Goal: Transaction & Acquisition: Download file/media

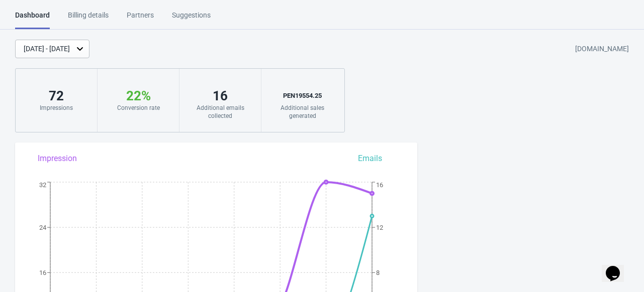
click at [186, 13] on div "Suggestions" at bounding box center [191, 19] width 39 height 18
click at [68, 13] on div "Billing details" at bounding box center [88, 19] width 41 height 18
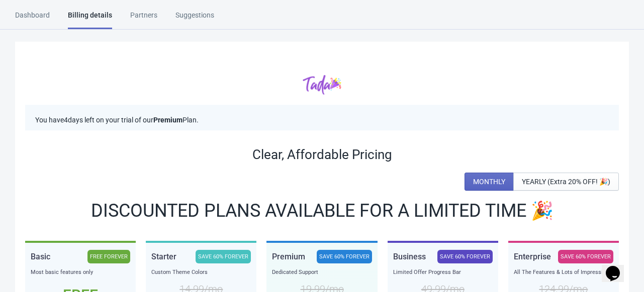
click at [146, 13] on div "Partners" at bounding box center [143, 19] width 27 height 18
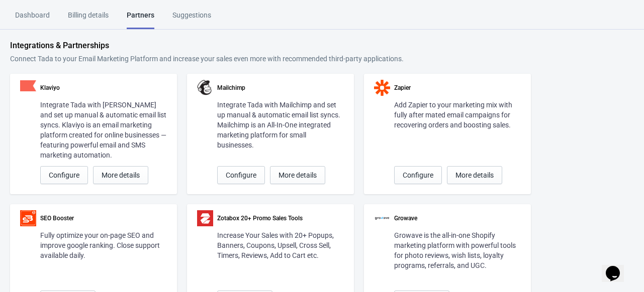
click at [197, 19] on div "Suggestions" at bounding box center [191, 19] width 39 height 18
click at [38, 17] on div "Dashboard" at bounding box center [32, 19] width 35 height 18
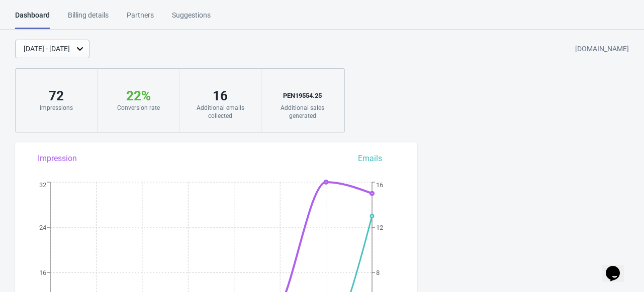
click at [222, 102] on div "16" at bounding box center [219, 96] width 61 height 16
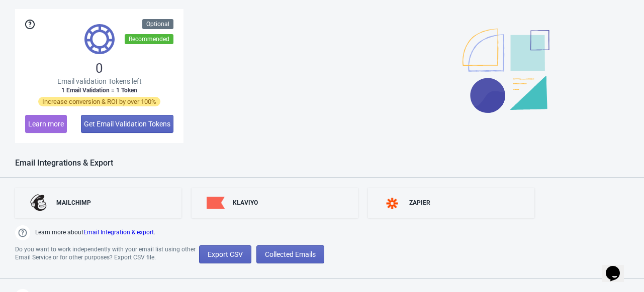
scroll to position [772, 0]
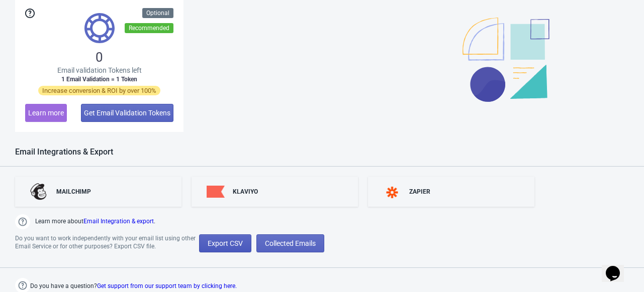
click at [233, 245] on span "Export CSV" at bounding box center [225, 244] width 35 height 8
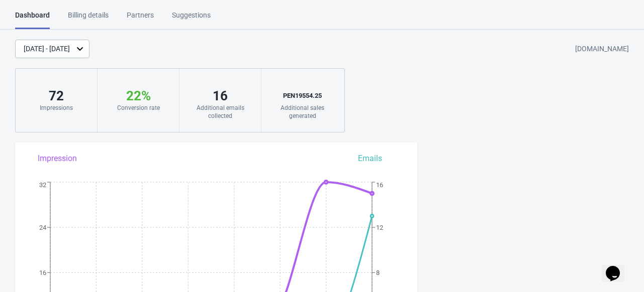
select select "2025"
select select "9"
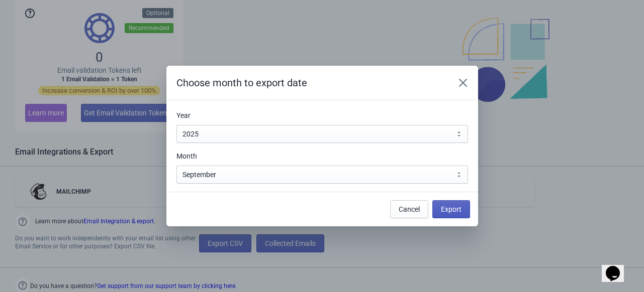
click at [451, 209] on span "Export" at bounding box center [451, 210] width 21 height 8
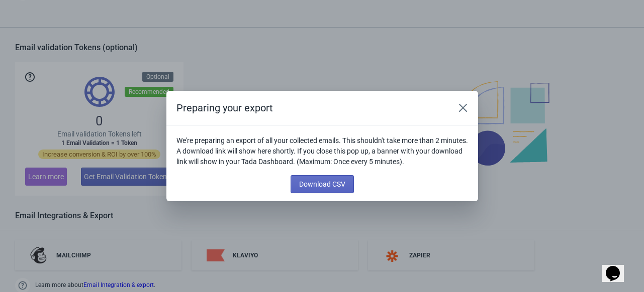
scroll to position [835, 0]
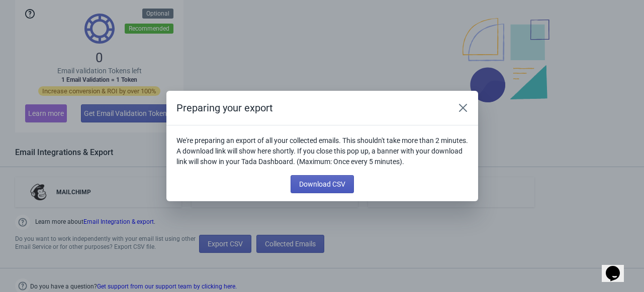
click at [338, 182] on span "Download CSV" at bounding box center [322, 184] width 46 height 8
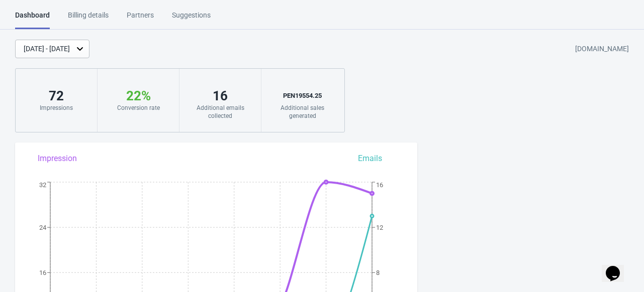
scroll to position [772, 0]
